Goal: Check status: Check status

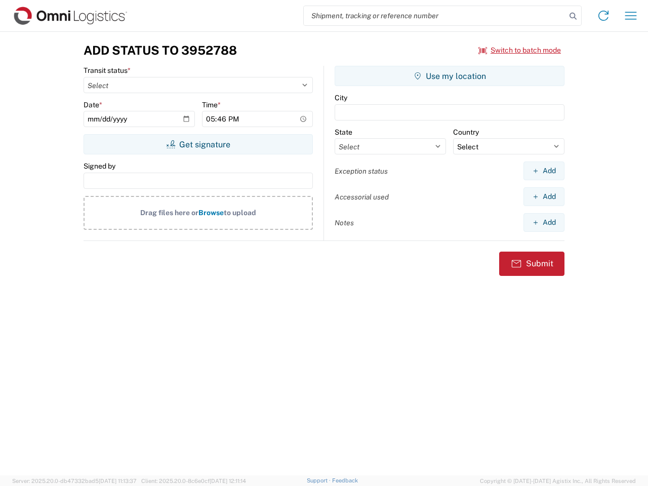
click at [435, 16] on input "search" at bounding box center [435, 15] width 262 height 19
click at [573, 16] on icon at bounding box center [573, 16] width 14 height 14
click at [604, 16] on icon at bounding box center [603, 16] width 16 height 16
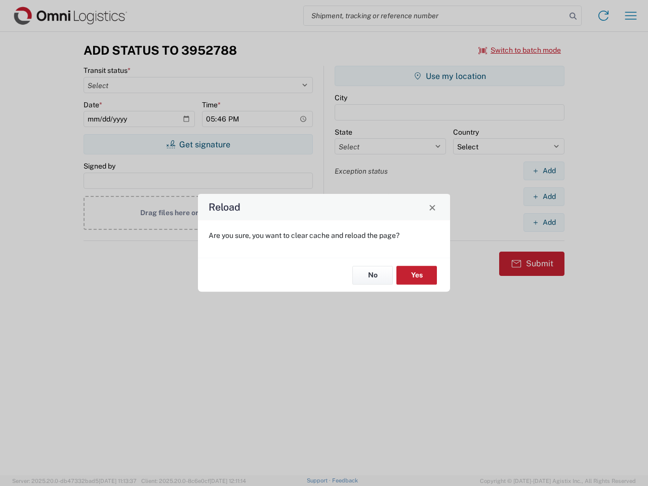
click at [631, 16] on div "Reload Are you sure, you want to clear cache and reload the page? No Yes" at bounding box center [324, 243] width 648 height 486
click at [520, 50] on div "Reload Are you sure, you want to clear cache and reload the page? No Yes" at bounding box center [324, 243] width 648 height 486
click at [198, 144] on div "Reload Are you sure, you want to clear cache and reload the page? No Yes" at bounding box center [324, 243] width 648 height 486
click at [450, 76] on div "Reload Are you sure, you want to clear cache and reload the page? No Yes" at bounding box center [324, 243] width 648 height 486
click at [544, 171] on div "Reload Are you sure, you want to clear cache and reload the page? No Yes" at bounding box center [324, 243] width 648 height 486
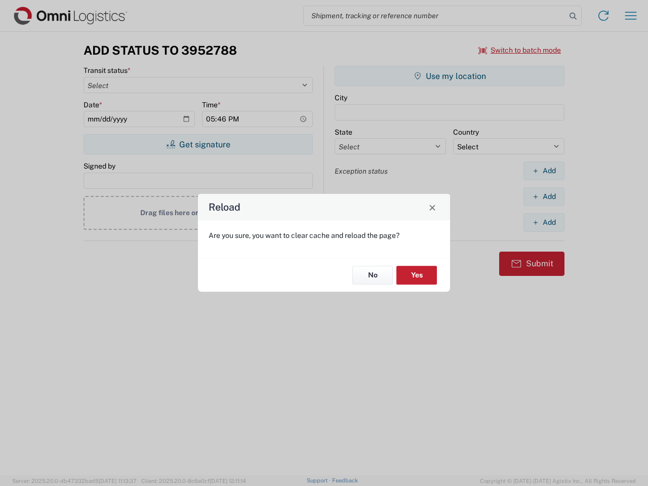
click at [544, 196] on div "Reload Are you sure, you want to clear cache and reload the page? No Yes" at bounding box center [324, 243] width 648 height 486
click at [544, 222] on div "Reload Are you sure, you want to clear cache and reload the page? No Yes" at bounding box center [324, 243] width 648 height 486
